Goal: Information Seeking & Learning: Check status

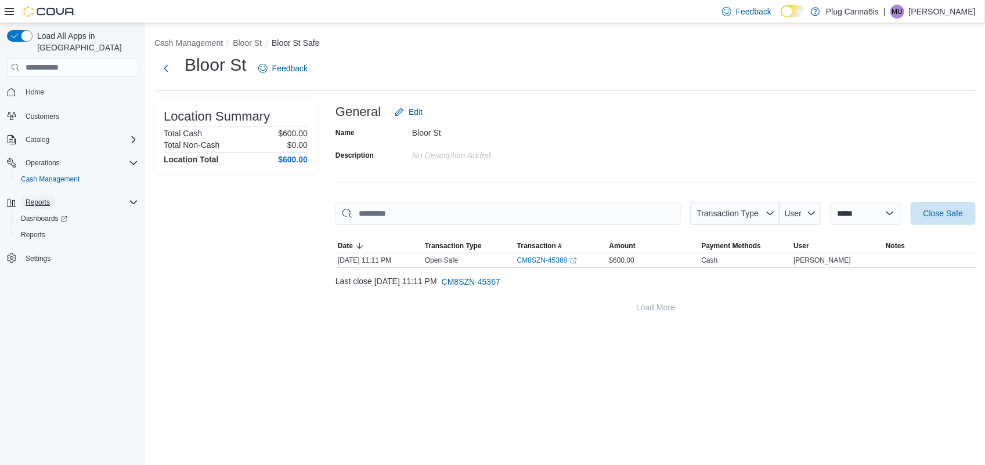
click at [49, 196] on span "Reports" at bounding box center [38, 203] width 24 height 14
click at [44, 196] on span "Reports" at bounding box center [38, 203] width 24 height 14
click at [45, 230] on span "Reports" at bounding box center [33, 234] width 24 height 9
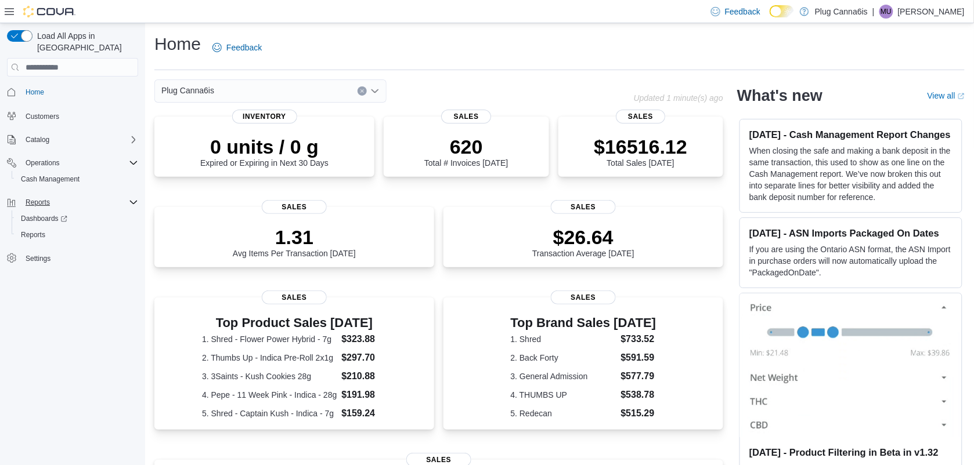
click at [64, 196] on div "Reports" at bounding box center [79, 203] width 117 height 14
click at [129, 198] on icon "Complex example" at bounding box center [133, 202] width 9 height 9
click at [132, 198] on icon "Complex example" at bounding box center [133, 202] width 9 height 9
click at [31, 228] on span "Reports" at bounding box center [33, 235] width 24 height 14
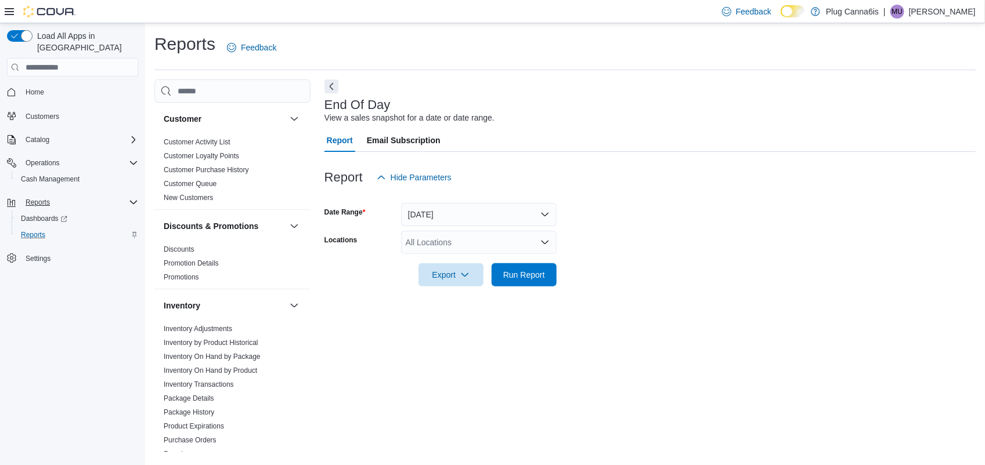
click at [546, 247] on div "All Locations" at bounding box center [479, 242] width 156 height 23
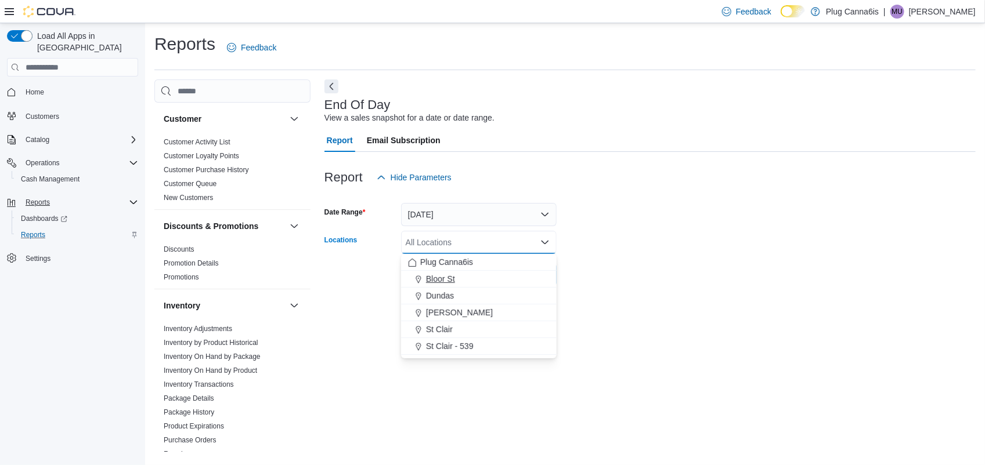
click at [447, 277] on span "Bloor St" at bounding box center [440, 279] width 29 height 12
